Goal: Task Accomplishment & Management: Manage account settings

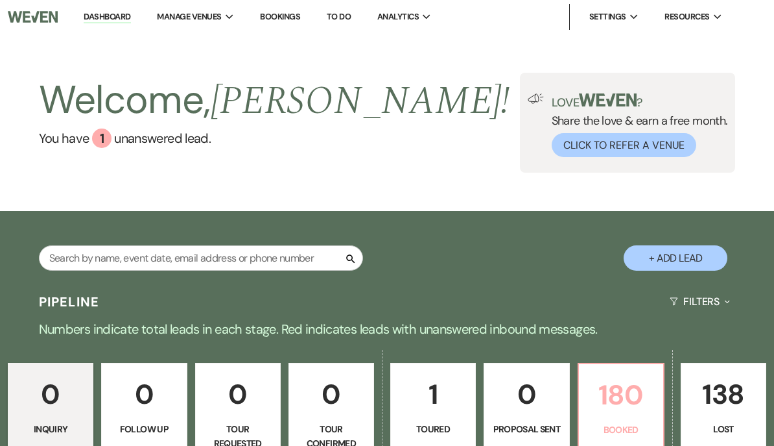
click at [638, 418] on link "180 Booked" at bounding box center [621, 411] width 87 height 97
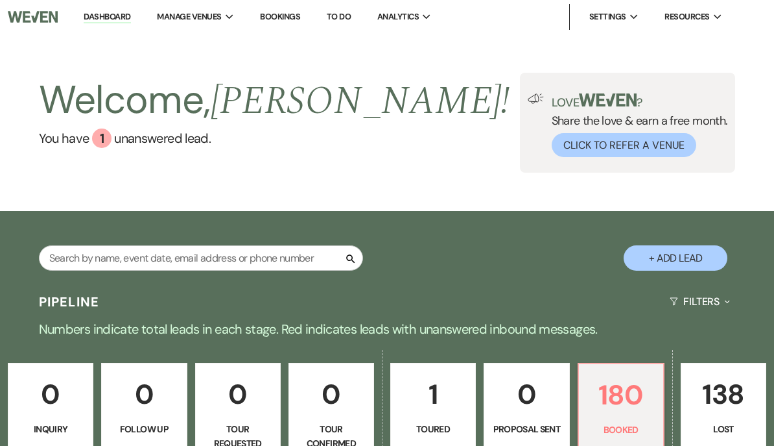
scroll to position [377, 0]
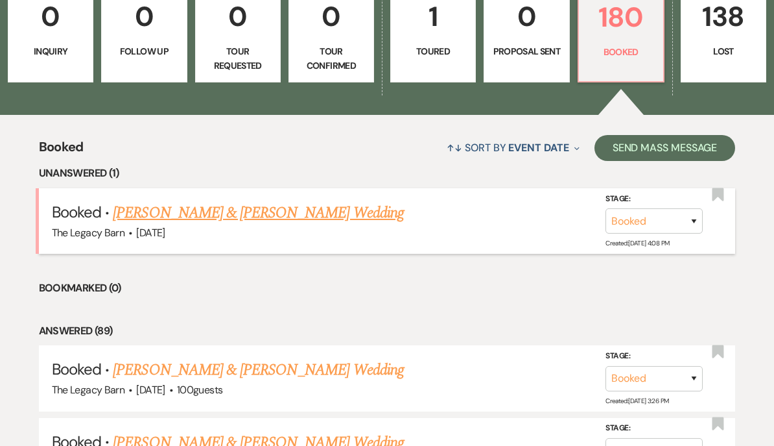
click at [336, 213] on link "[PERSON_NAME] & [PERSON_NAME] Wedding" at bounding box center [258, 212] width 291 height 23
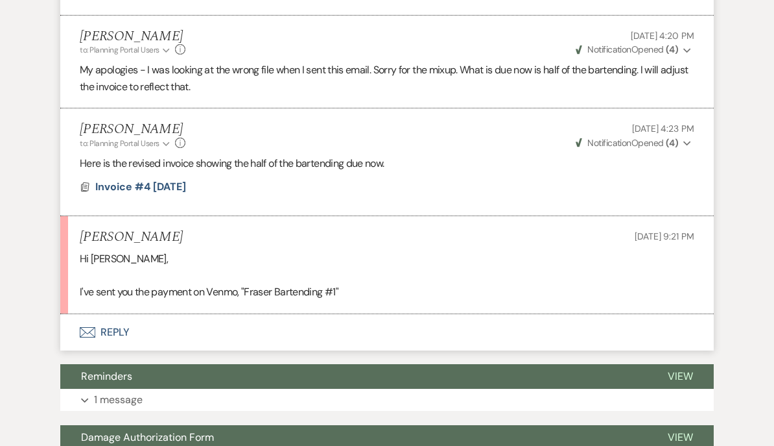
click at [113, 326] on button "Envelope Reply" at bounding box center [387, 332] width 654 height 36
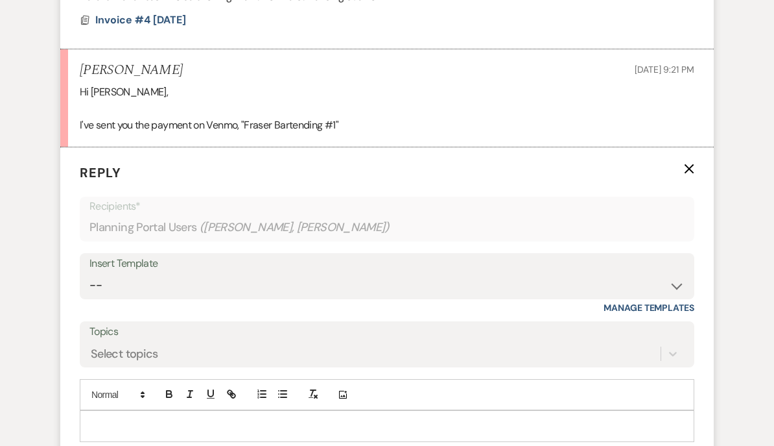
scroll to position [774, 0]
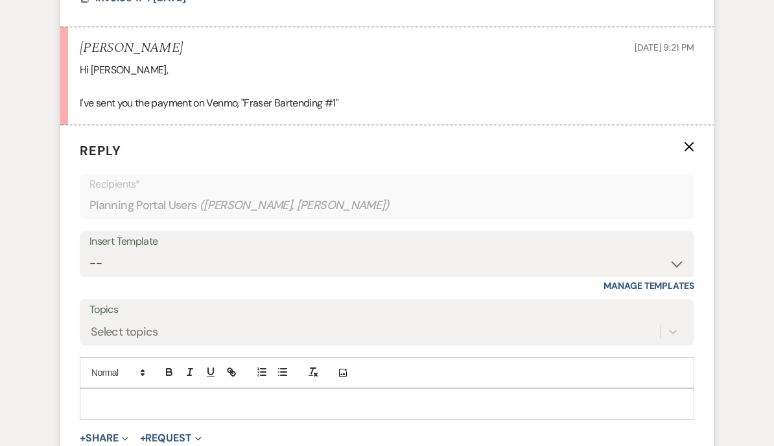
click at [115, 403] on div at bounding box center [387, 404] width 614 height 30
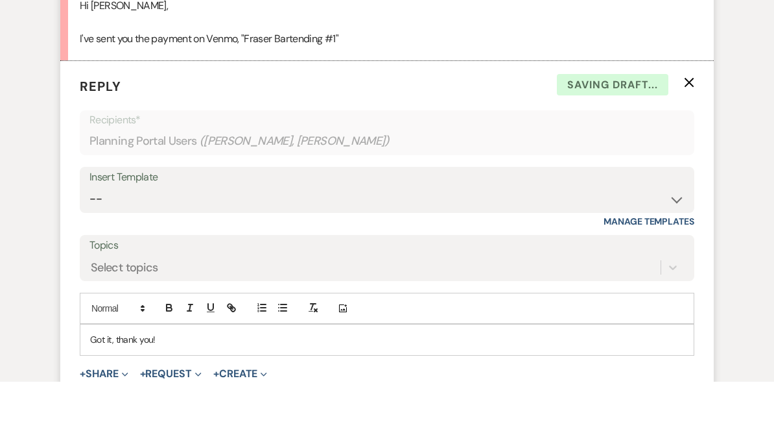
scroll to position [822, 0]
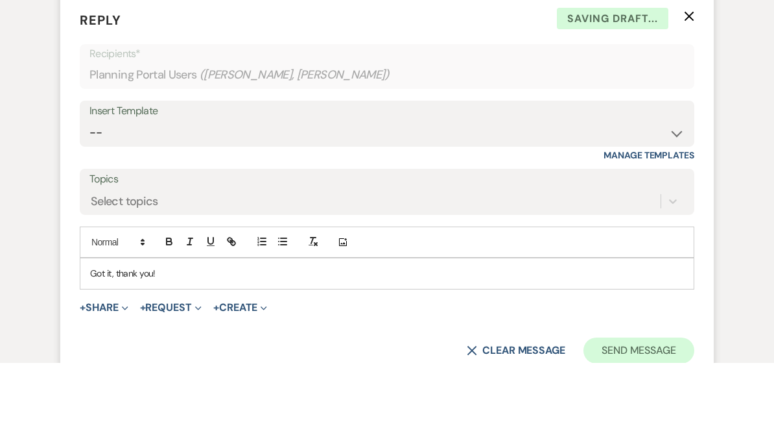
click at [656, 420] on button "Send Message" at bounding box center [639, 433] width 111 height 26
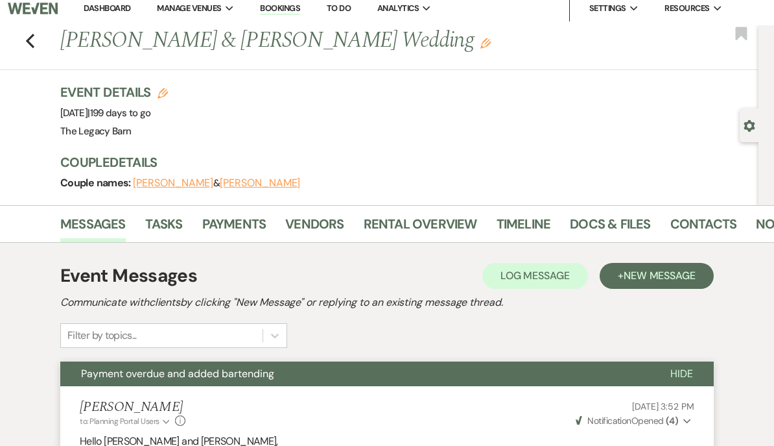
scroll to position [0, 0]
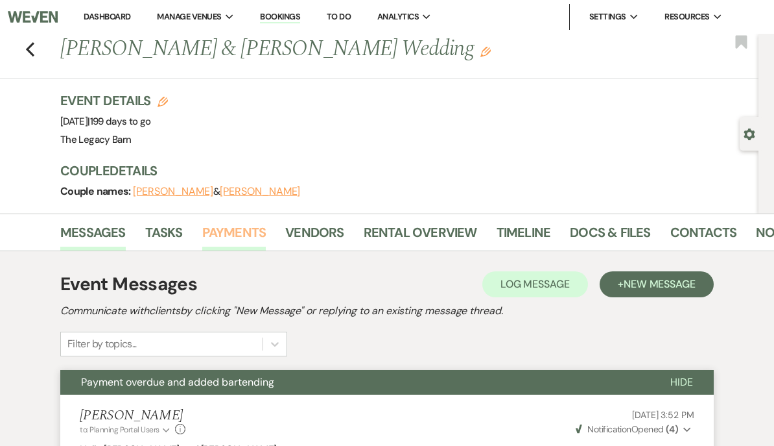
click at [241, 227] on link "Payments" at bounding box center [234, 236] width 64 height 29
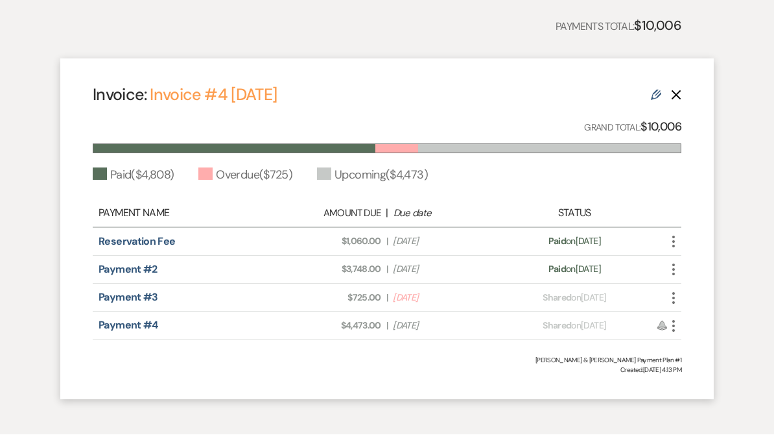
scroll to position [368, 0]
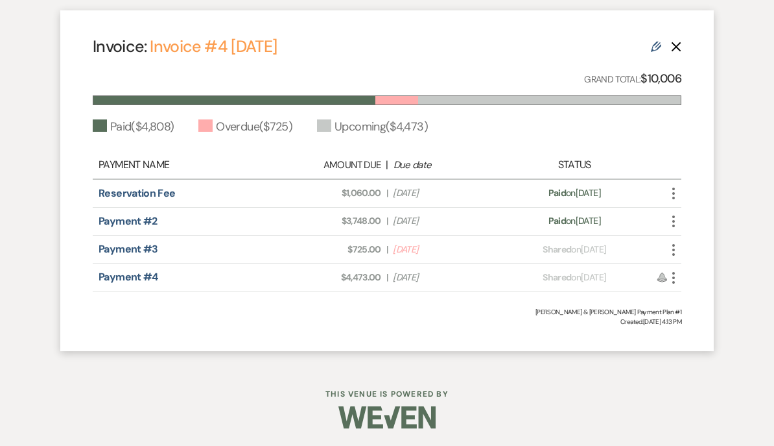
click at [680, 247] on icon "More" at bounding box center [674, 250] width 16 height 16
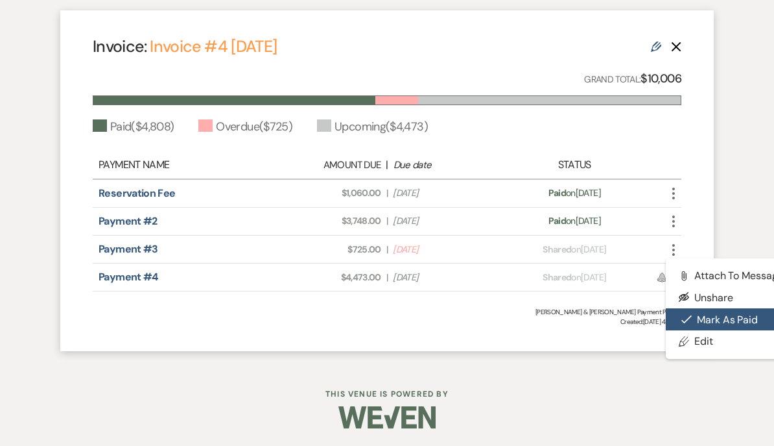
click at [730, 317] on button "Check [PERSON_NAME] [PERSON_NAME] as Paid" at bounding box center [731, 319] width 131 height 22
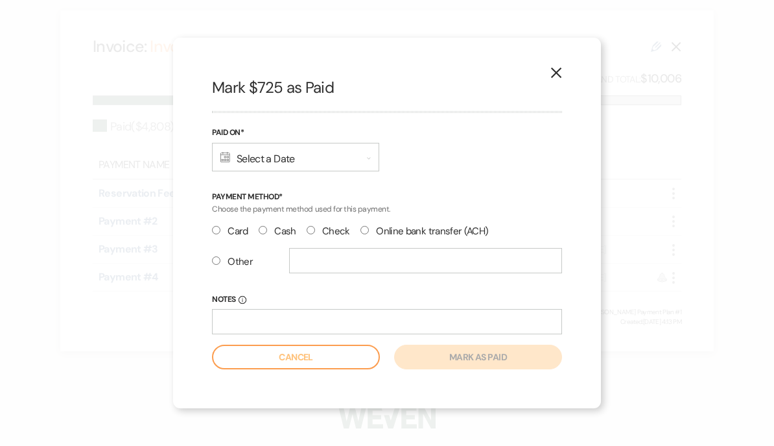
click at [303, 146] on div "Calendar Select a Date Expand" at bounding box center [295, 157] width 167 height 29
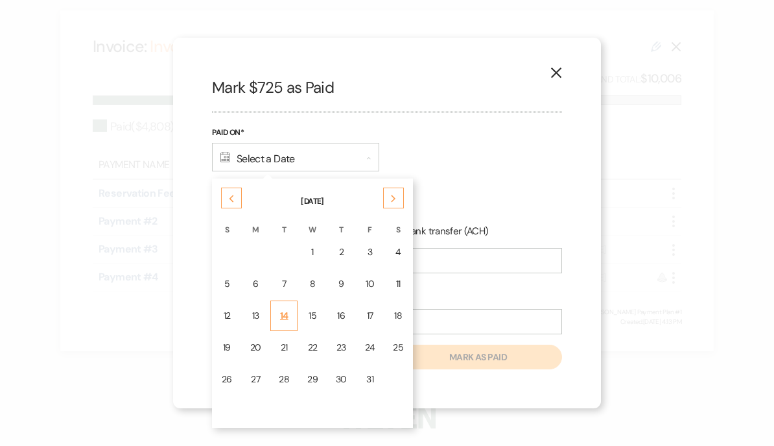
click at [293, 316] on td "14" at bounding box center [283, 315] width 27 height 30
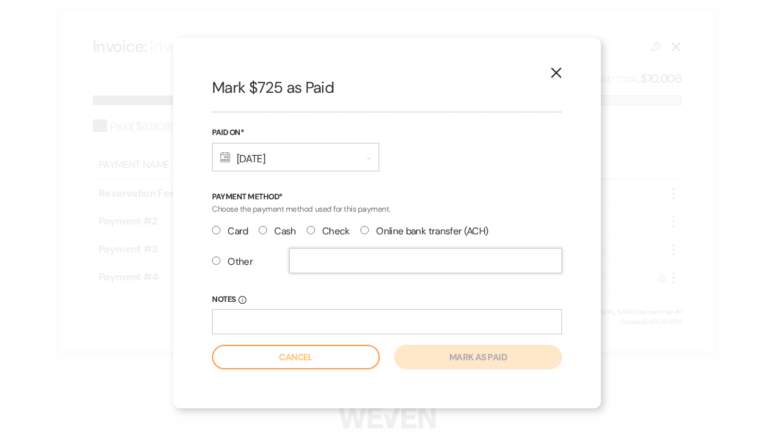
click at [316, 257] on input "text" at bounding box center [425, 260] width 273 height 25
radio input "true"
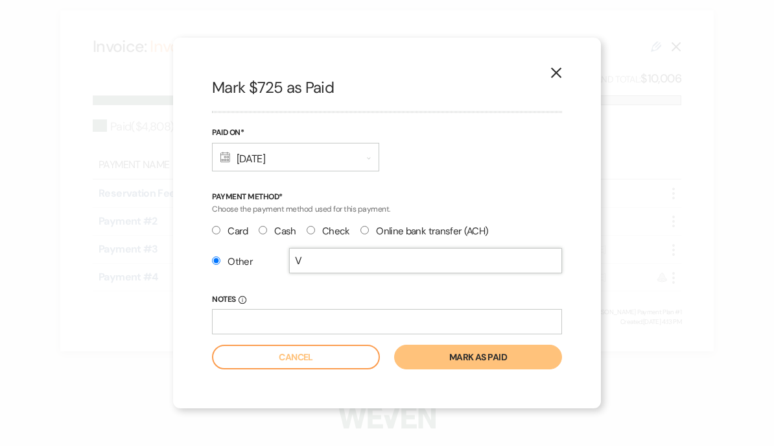
type input "Venmo"
click at [512, 363] on button "Mark as paid" at bounding box center [478, 356] width 168 height 25
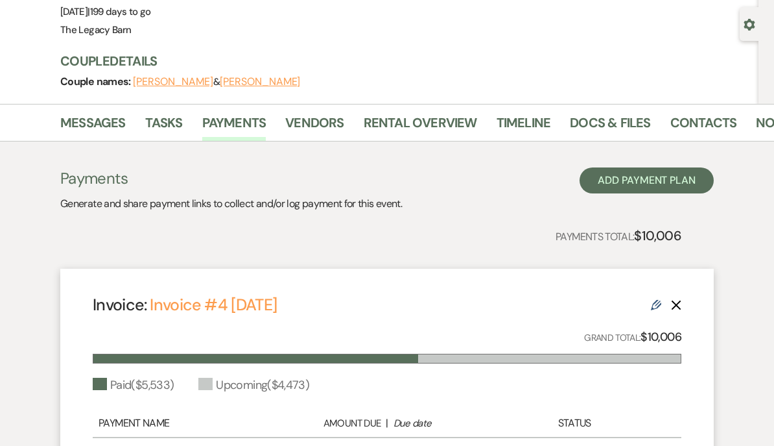
scroll to position [0, 0]
